Goal: Check status: Check status

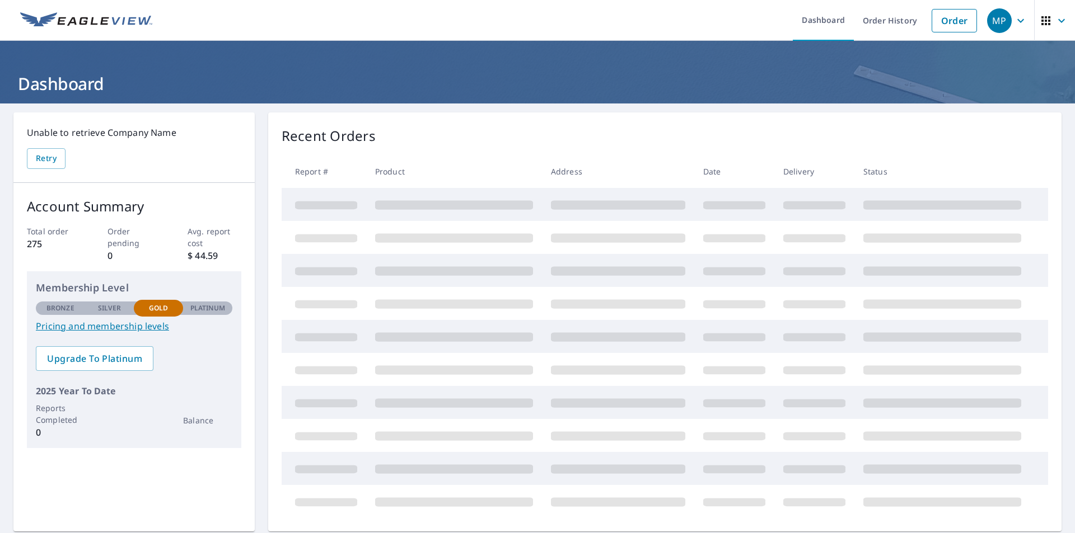
click at [1015, 25] on icon "button" at bounding box center [1020, 20] width 13 height 13
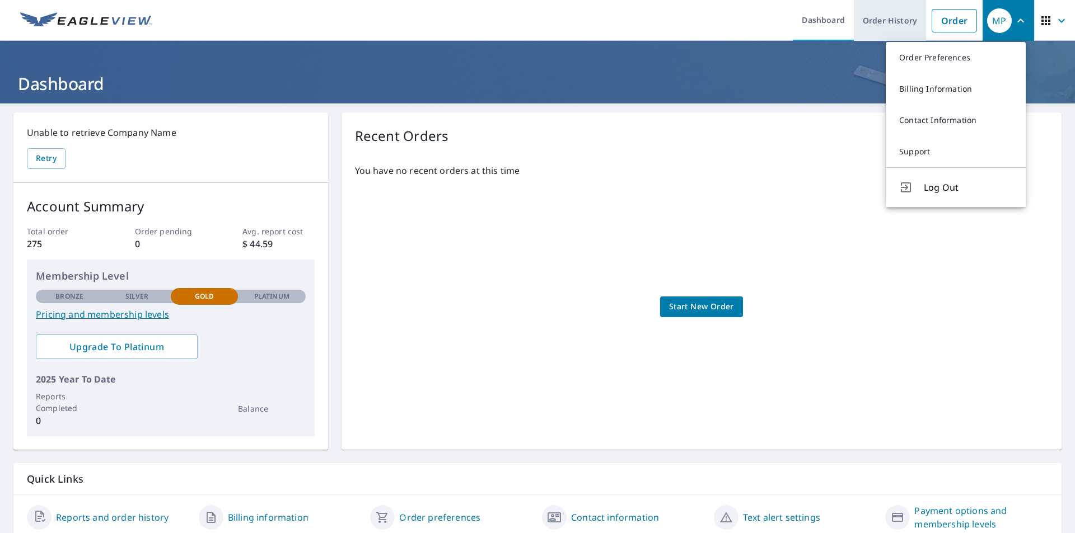
click at [882, 27] on link "Order History" at bounding box center [890, 20] width 72 height 41
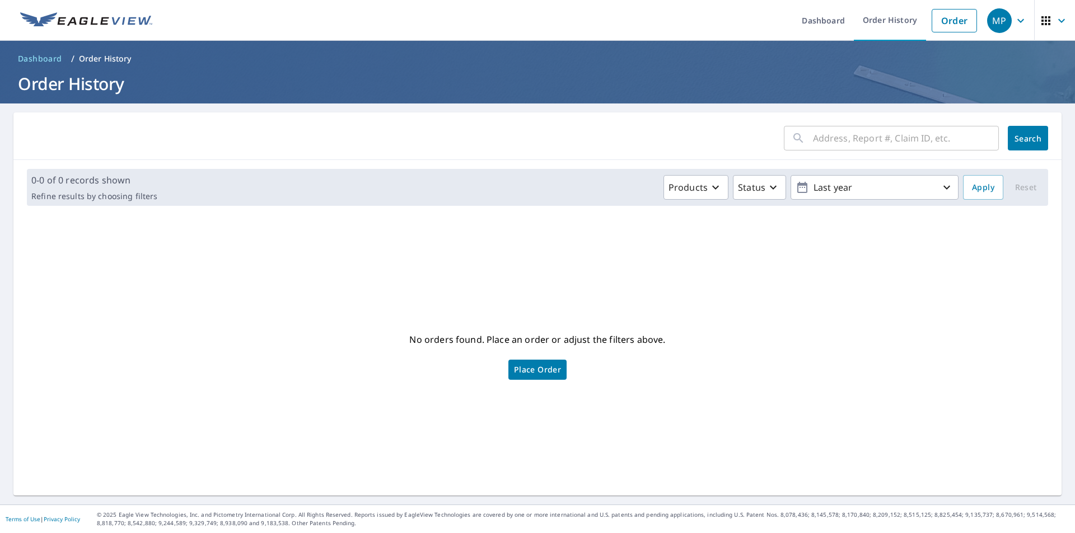
click at [841, 141] on input "text" at bounding box center [906, 138] width 186 height 31
type input "263 [GEOGRAPHIC_DATA]"
click at [1030, 137] on span "Search" at bounding box center [1028, 138] width 22 height 11
click at [977, 138] on icon "button" at bounding box center [983, 138] width 13 height 13
